Goal: Book appointment/travel/reservation

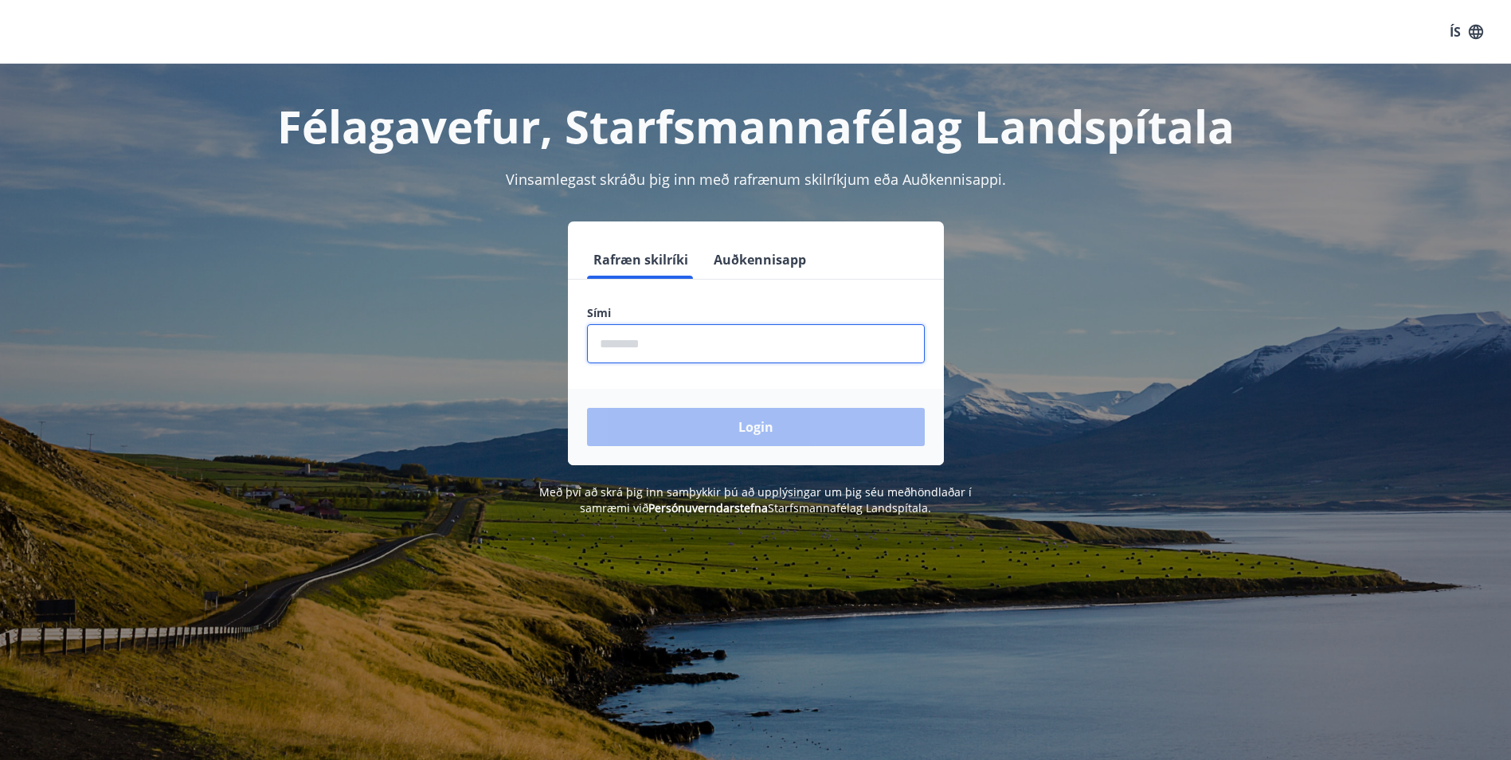
click at [669, 351] on input "phone" at bounding box center [756, 343] width 338 height 39
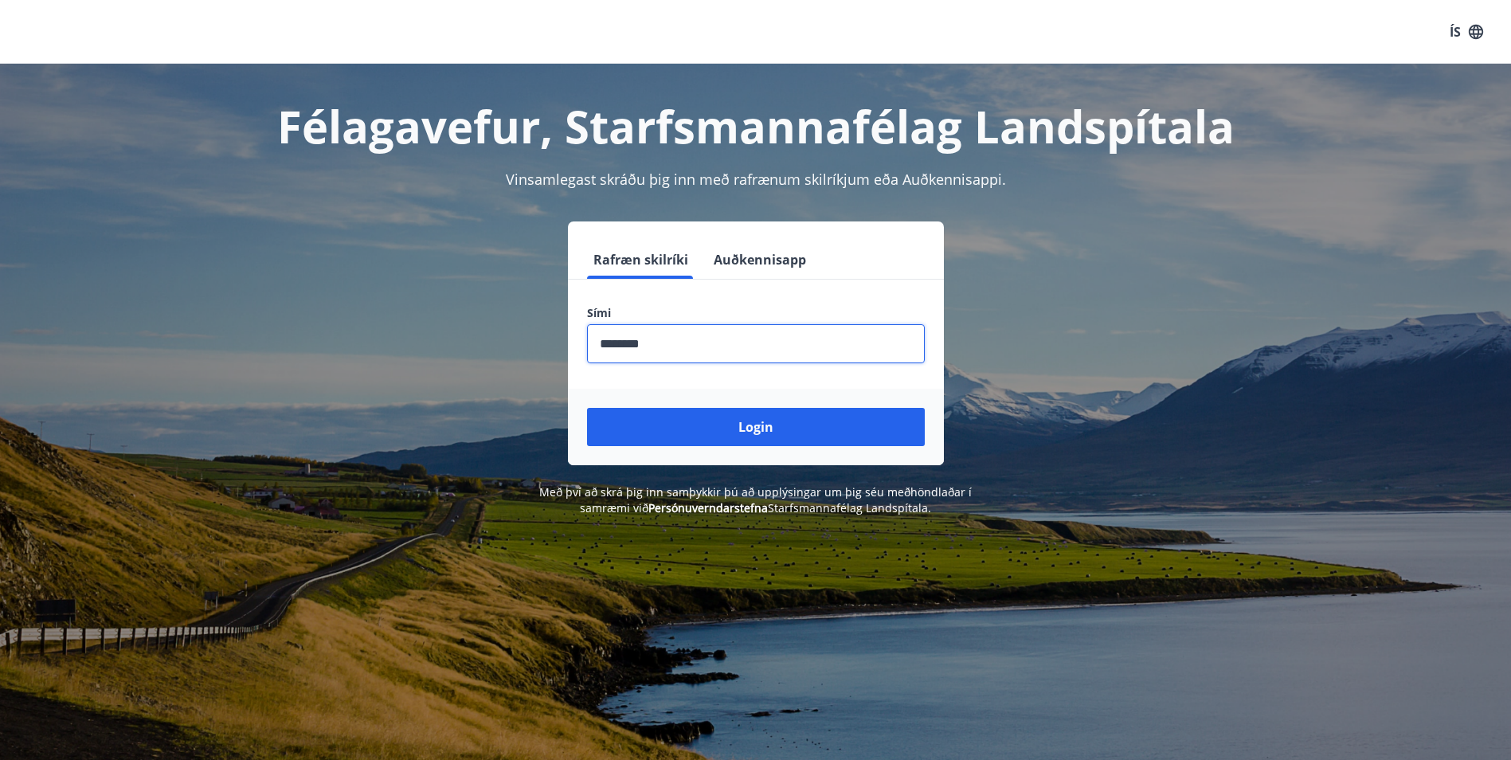
type input "********"
click at [587, 408] on button "Login" at bounding box center [756, 427] width 338 height 38
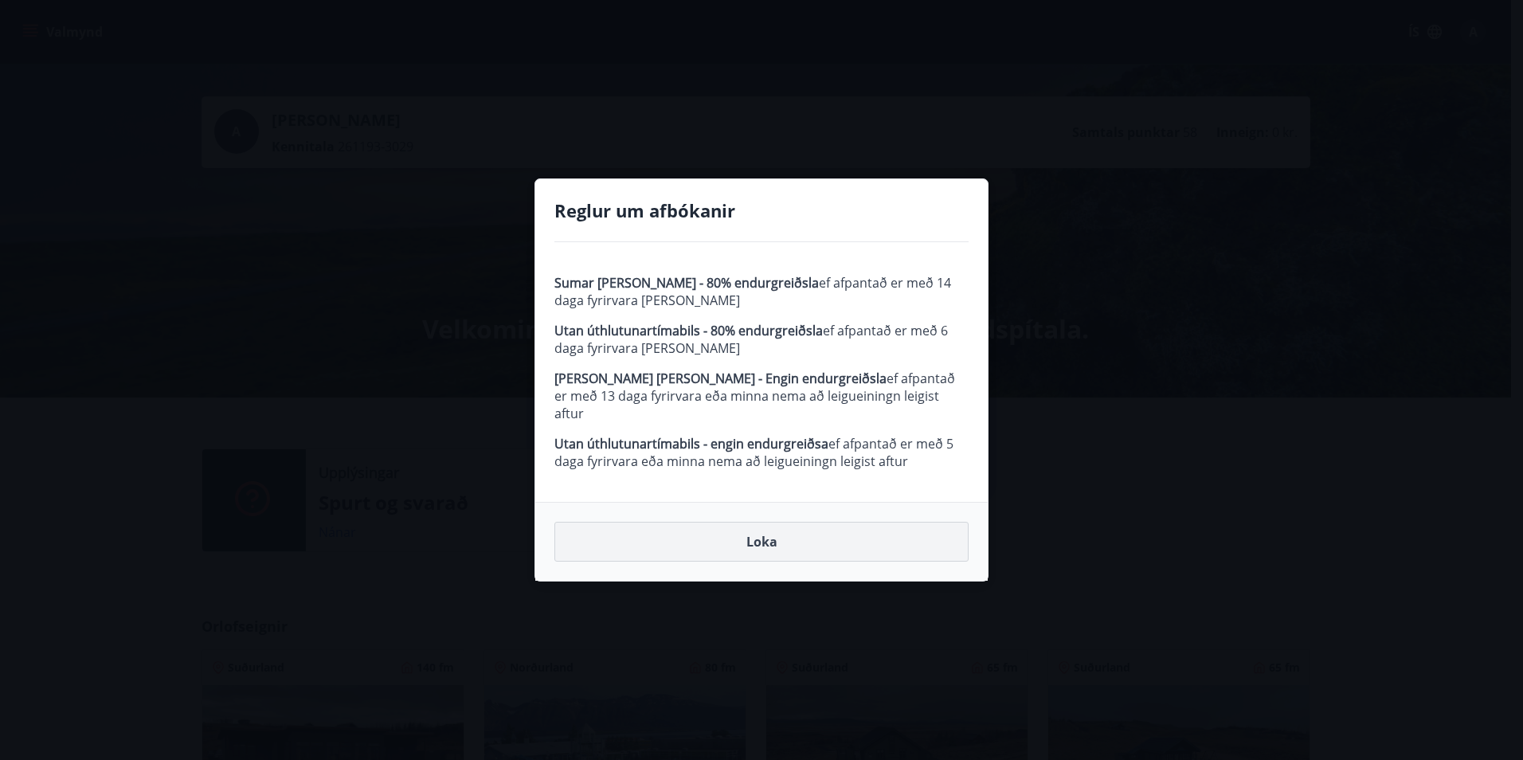
click at [739, 534] on button "Loka" at bounding box center [762, 542] width 414 height 40
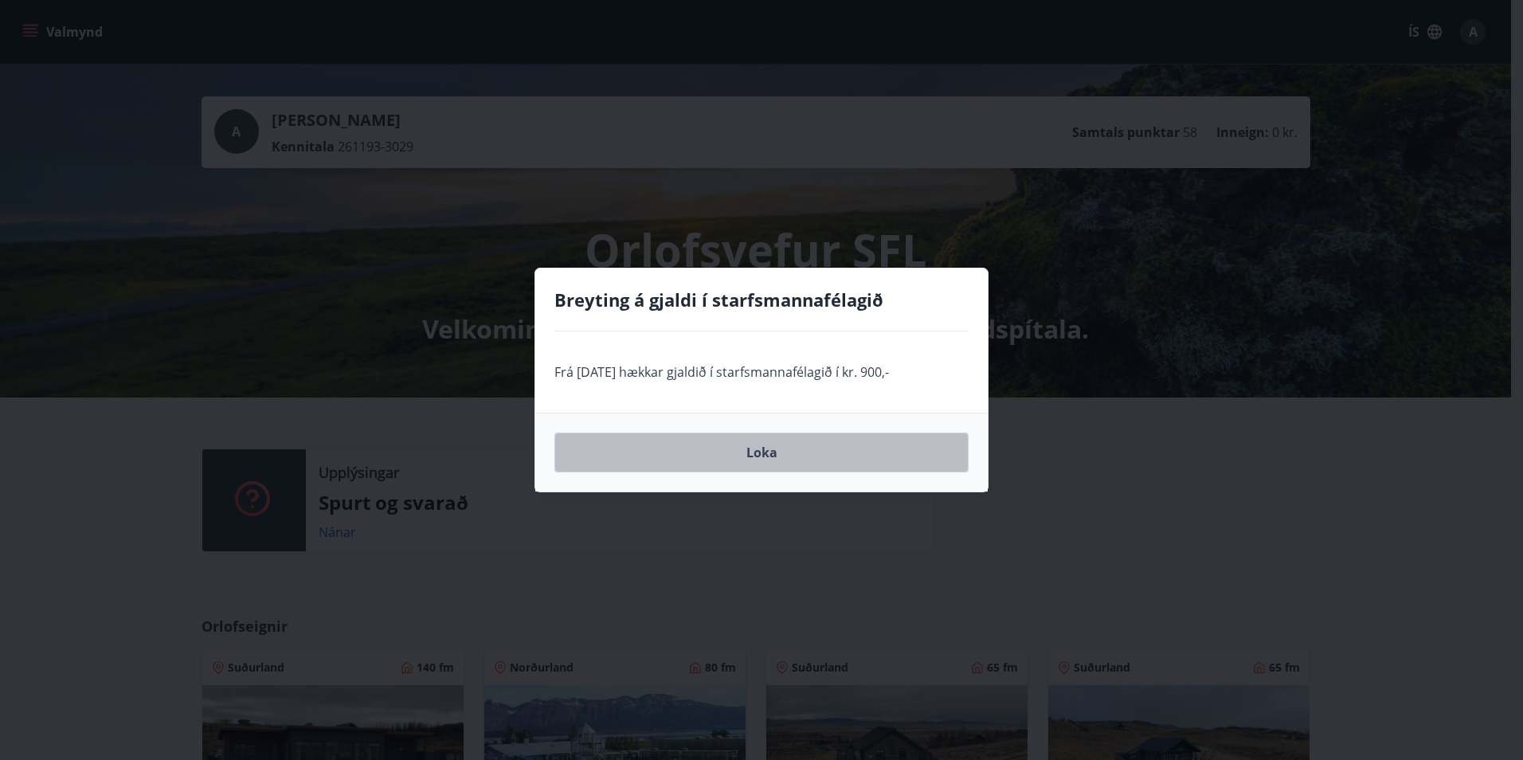
click at [739, 450] on button "Loka" at bounding box center [762, 453] width 414 height 40
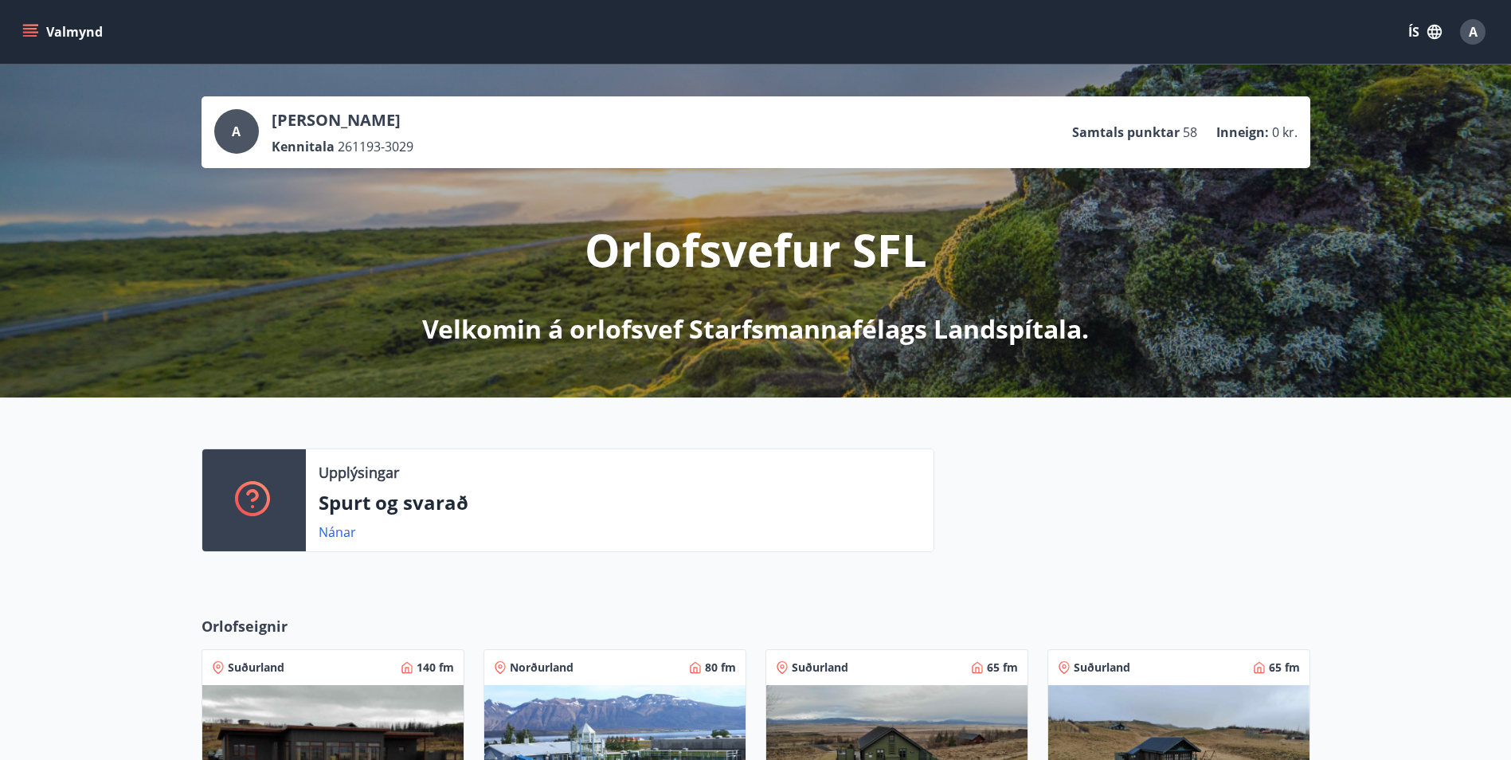
scroll to position [398, 0]
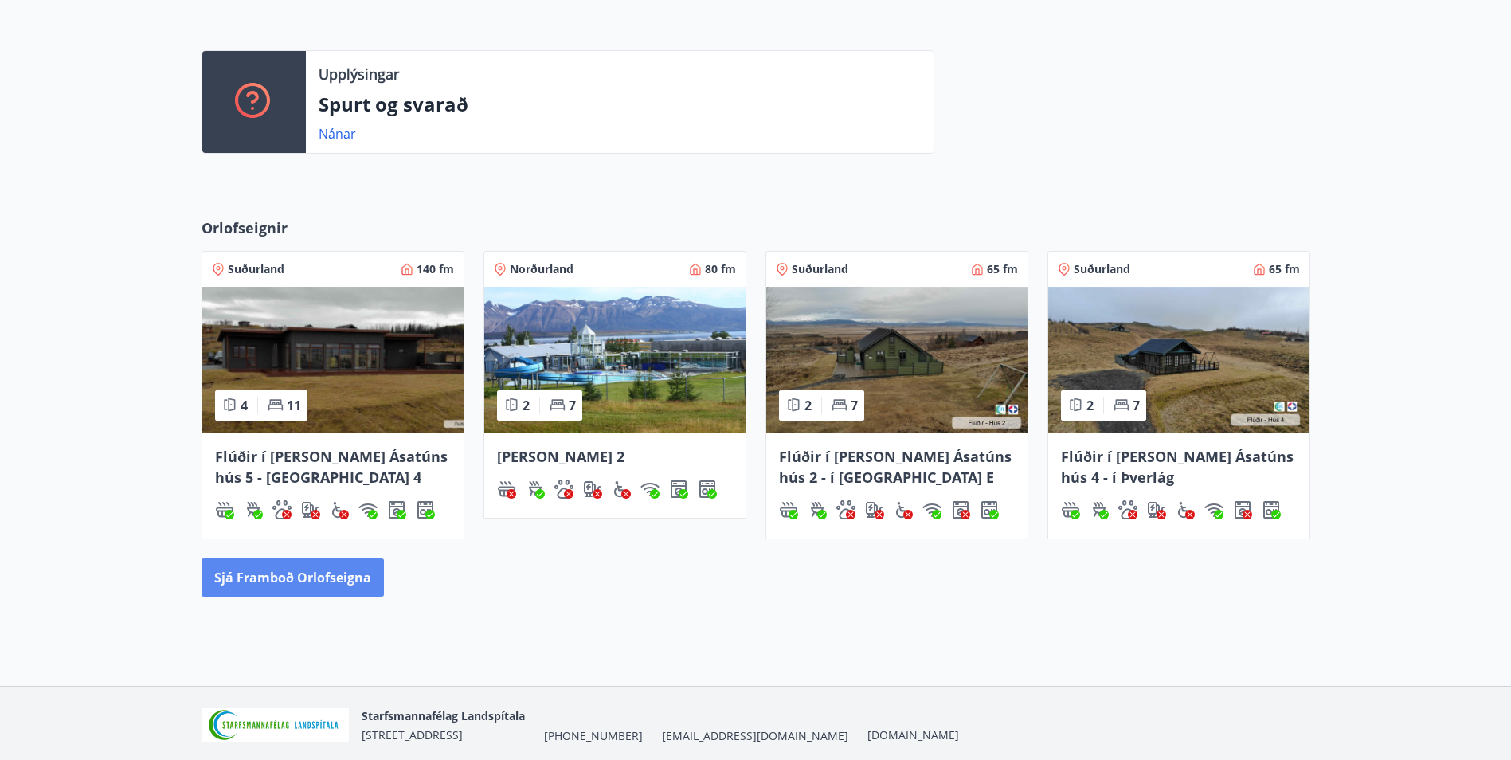
click at [341, 584] on button "Sjá framboð orlofseigna" at bounding box center [293, 578] width 182 height 38
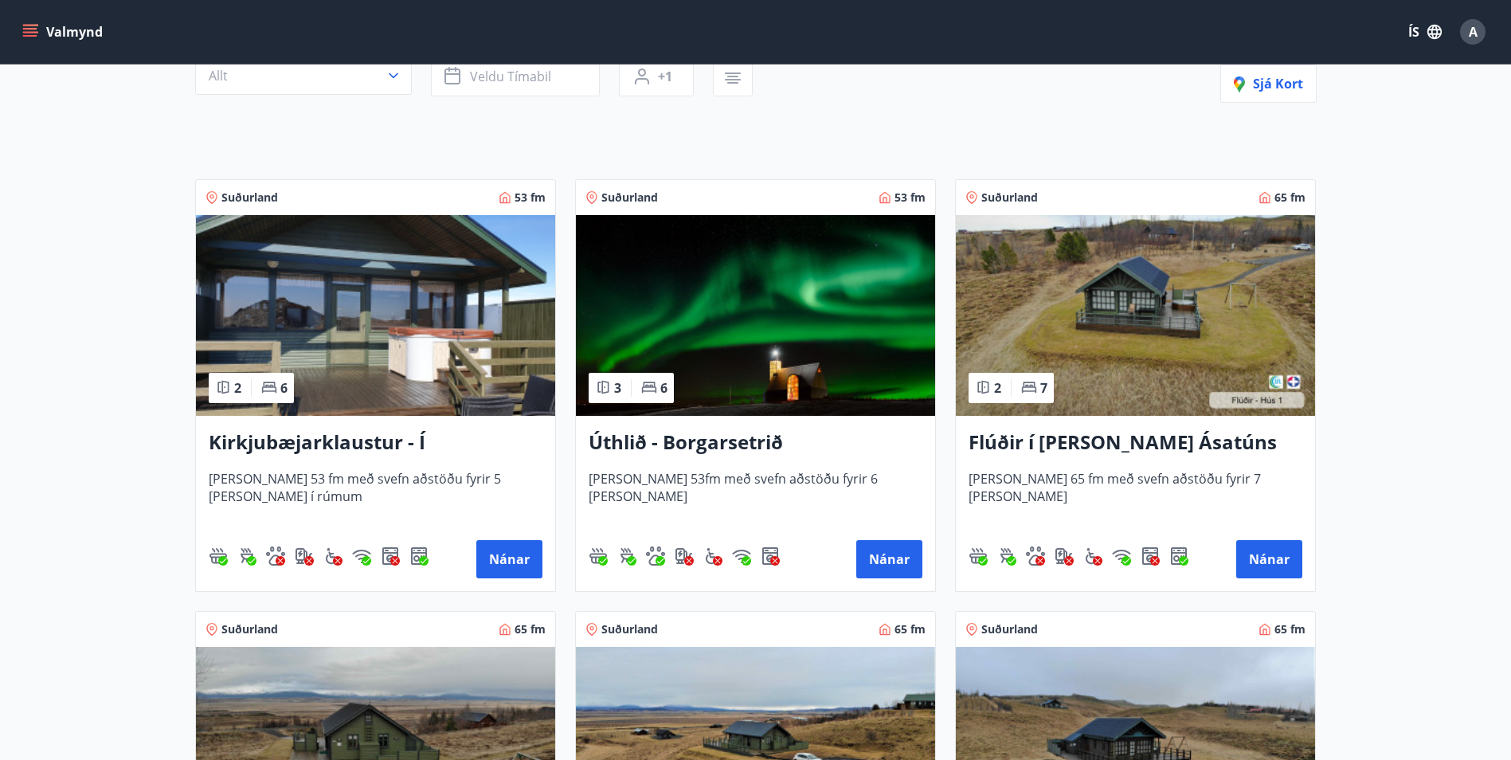
scroll to position [159, 0]
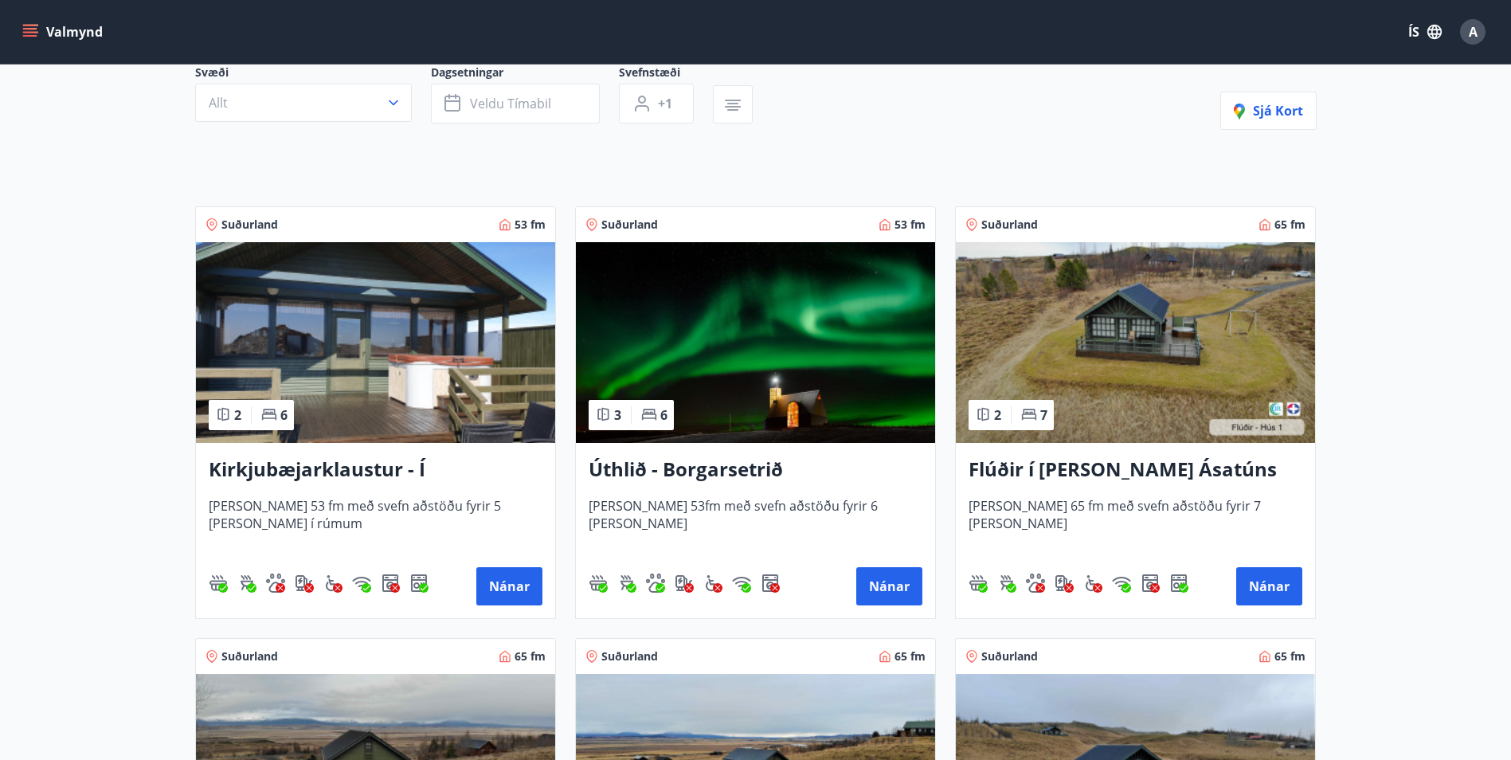
click at [387, 473] on h3 "Kirkjubæjarklaustur - Í landi Hæðargarðs" at bounding box center [376, 470] width 334 height 29
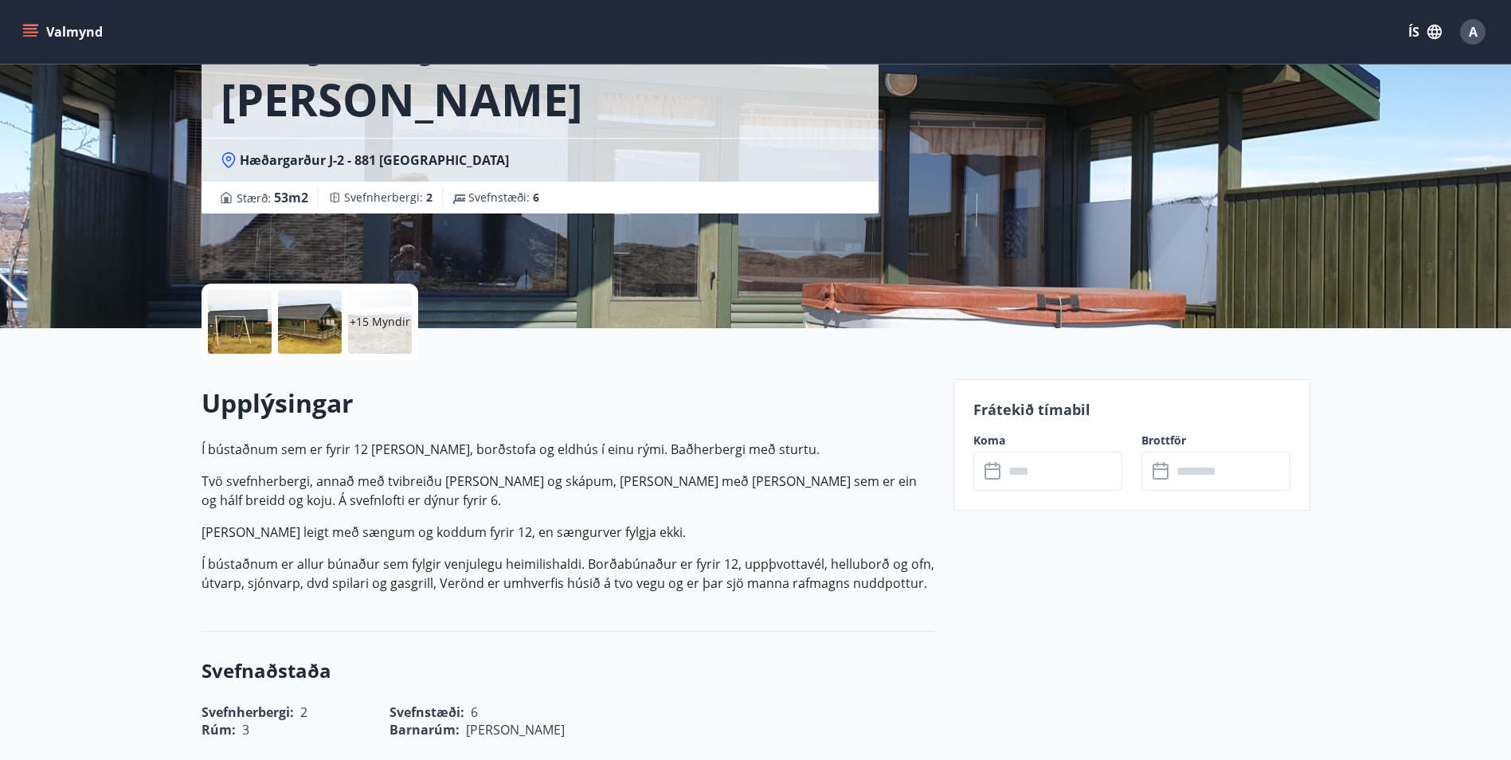
scroll to position [239, 0]
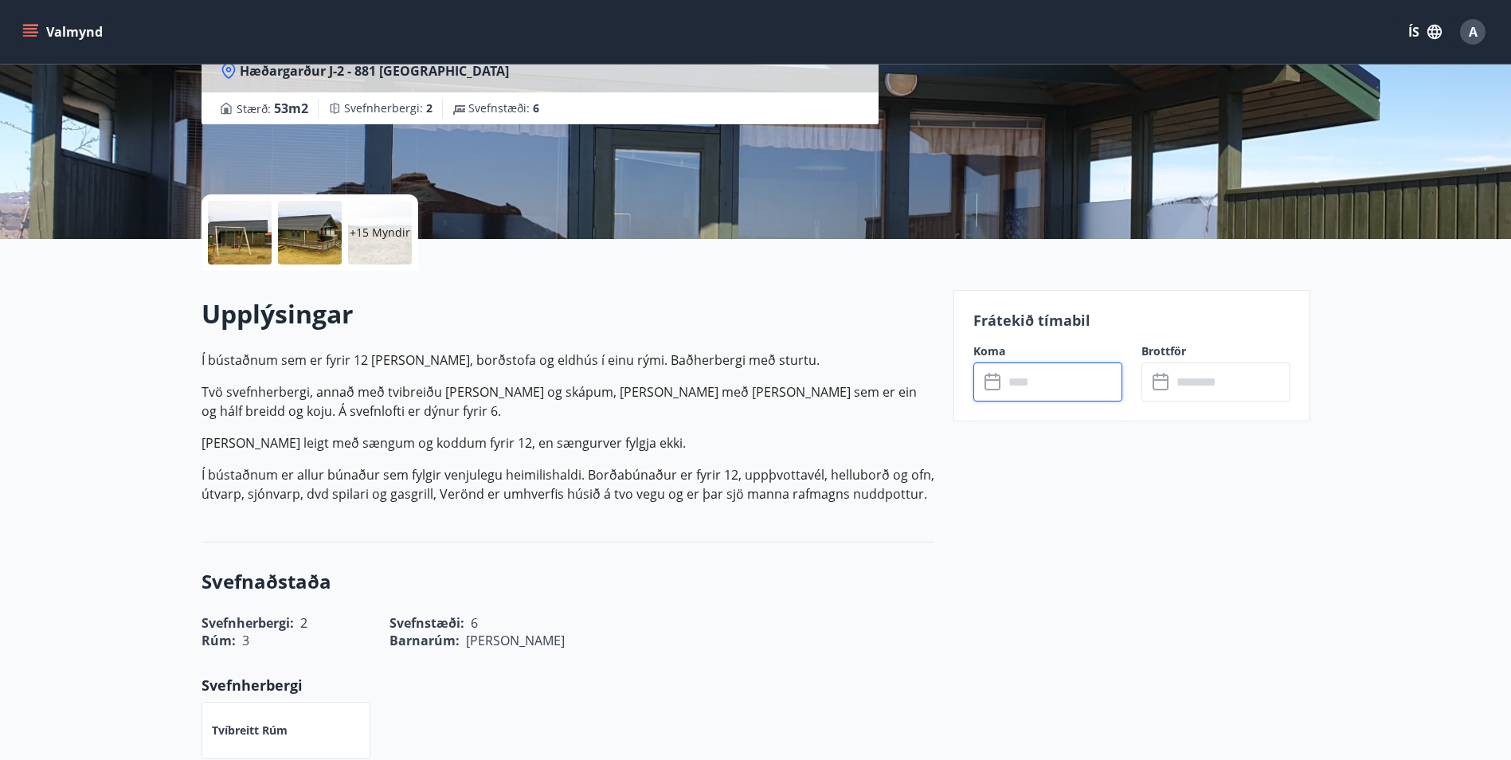
click at [1042, 387] on input "text" at bounding box center [1063, 382] width 119 height 39
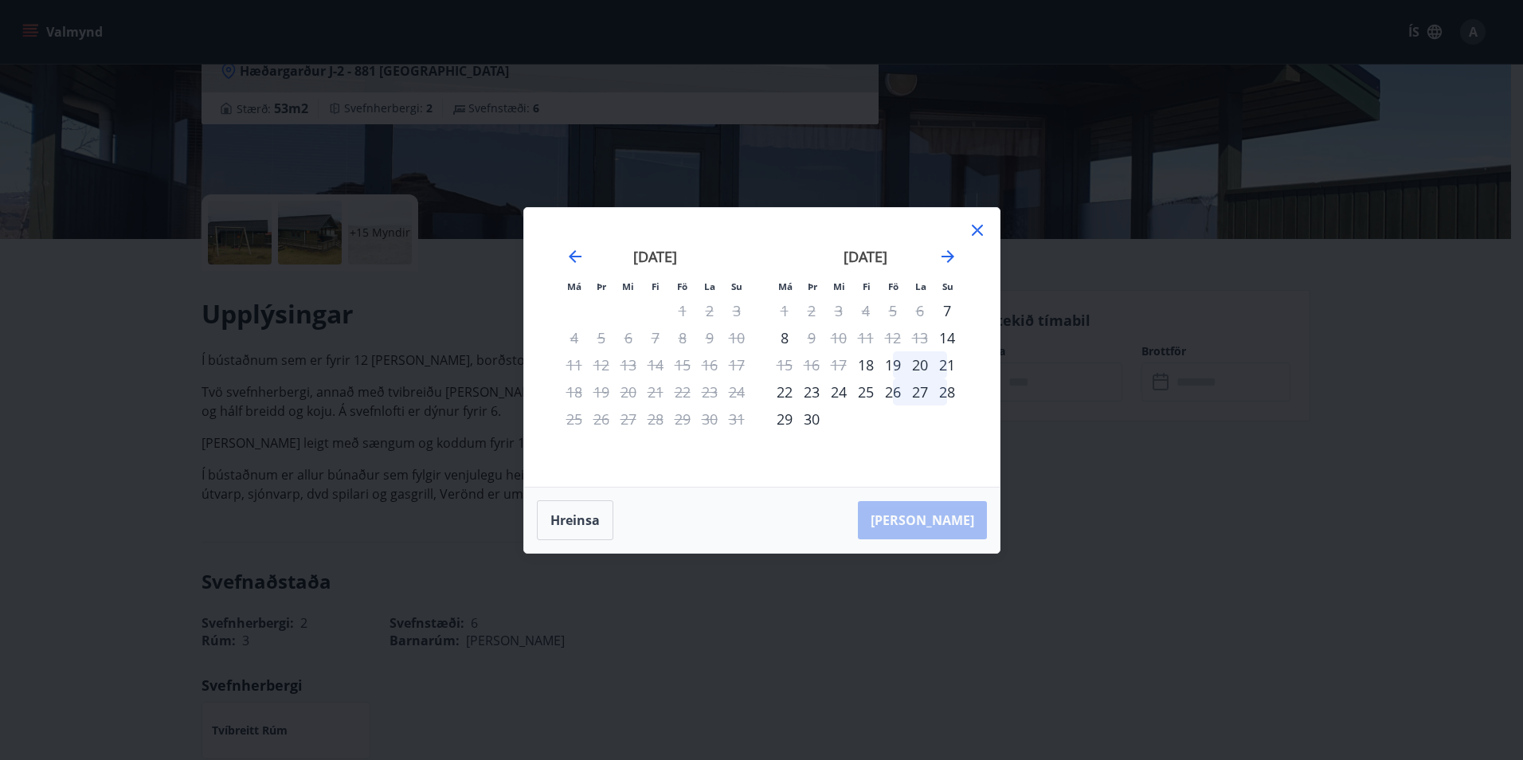
click at [919, 313] on div "6" at bounding box center [920, 310] width 27 height 27
click at [972, 237] on icon at bounding box center [977, 230] width 19 height 19
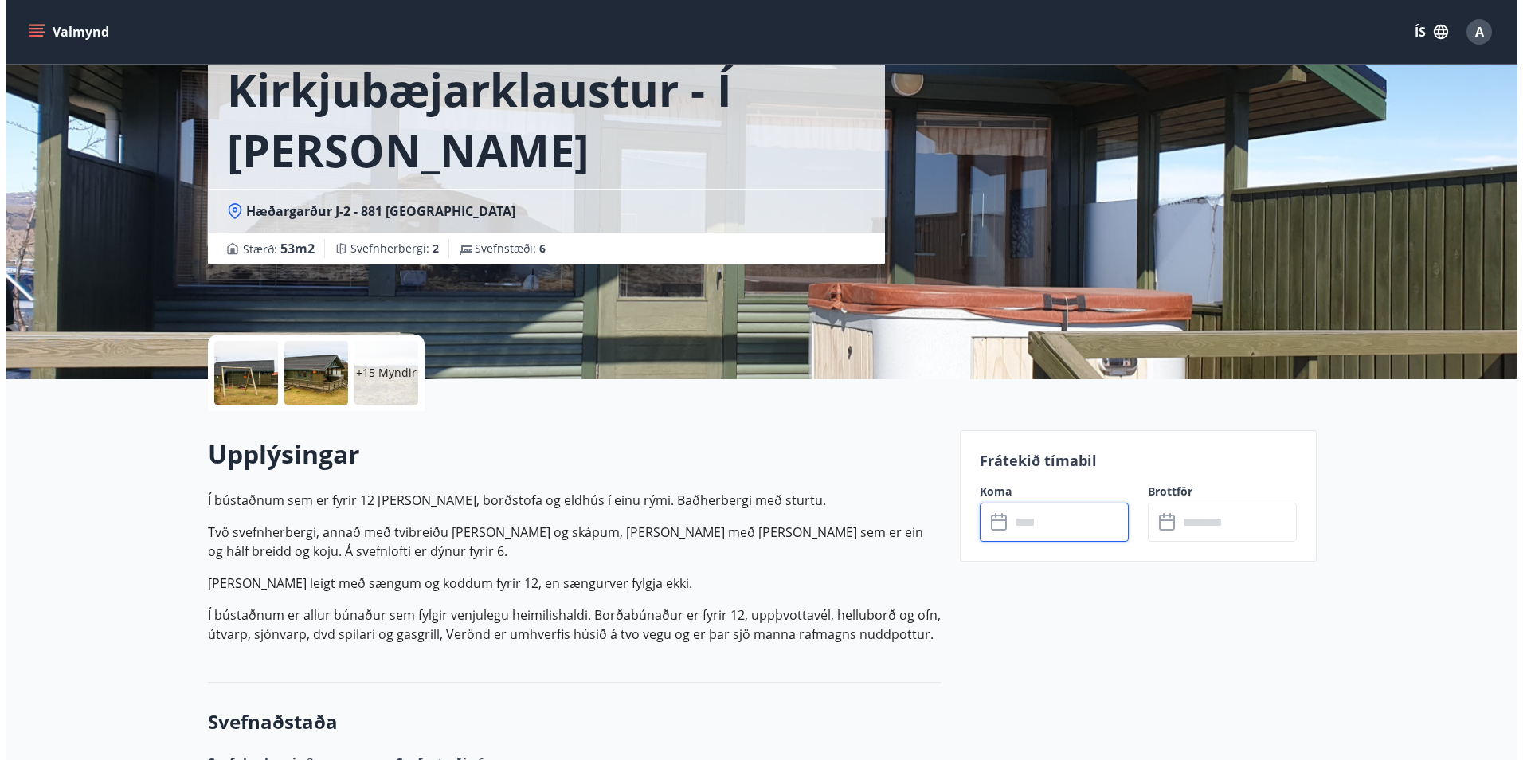
scroll to position [0, 0]
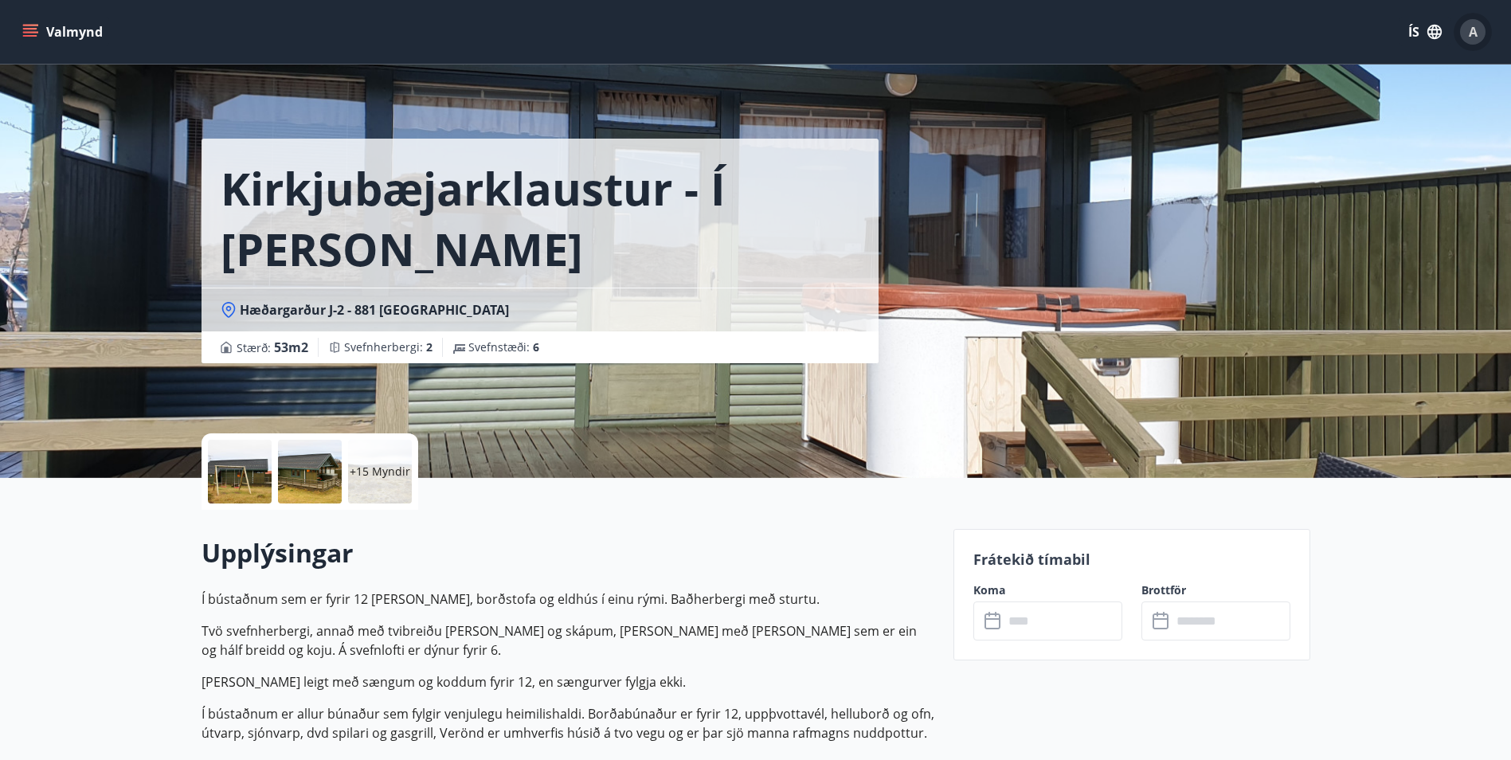
click at [1483, 35] on div "A" at bounding box center [1472, 31] width 25 height 25
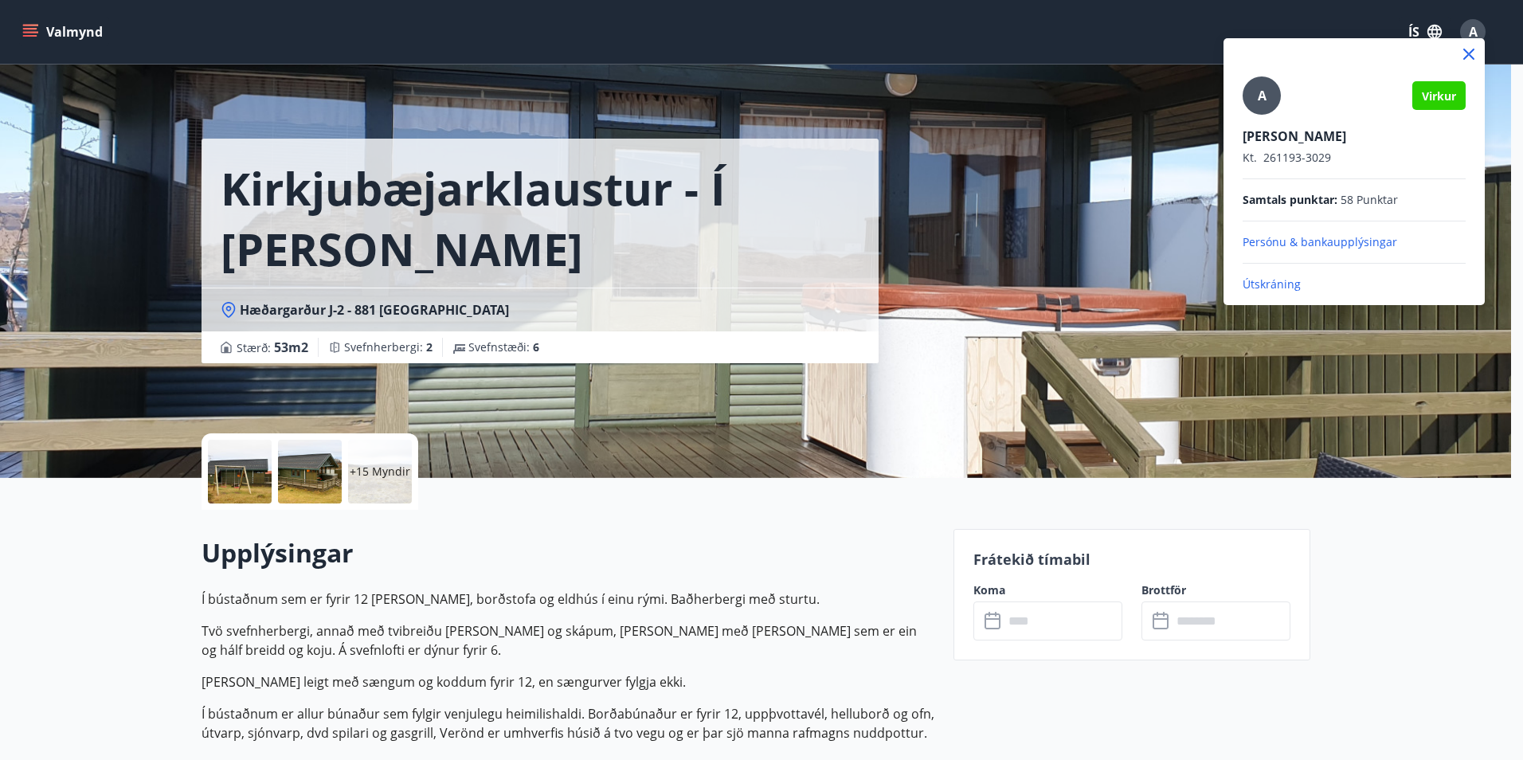
click at [1260, 279] on p "Útskráning" at bounding box center [1354, 284] width 223 height 16
